Goal: Task Accomplishment & Management: Manage account settings

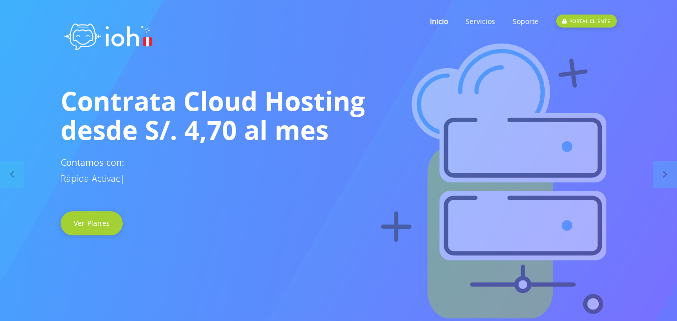
click at [588, 14] on link "PORTAL CLIENTE" at bounding box center [587, 22] width 60 height 40
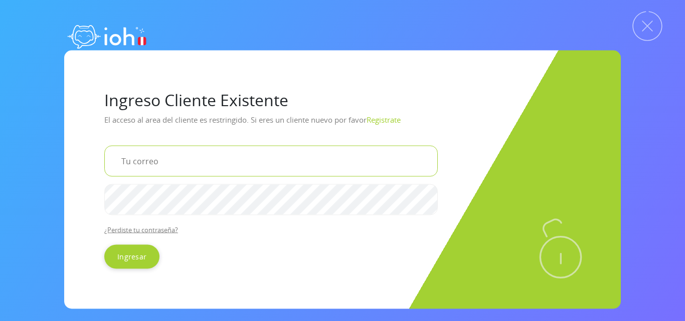
click at [204, 167] on input "email" at bounding box center [270, 160] width 333 height 31
type input "[EMAIL_ADDRESS][DOMAIN_NAME]"
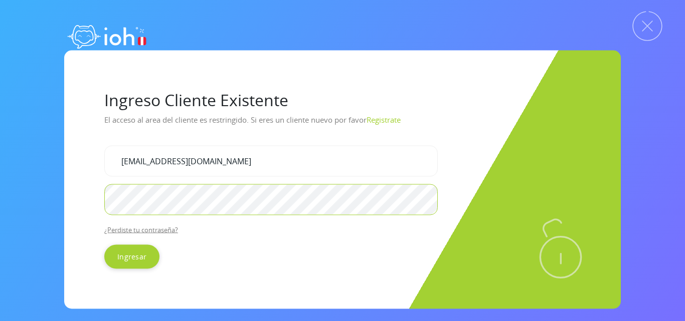
click at [104, 245] on input "Ingresar" at bounding box center [131, 257] width 55 height 24
